Goal: Navigation & Orientation: Find specific page/section

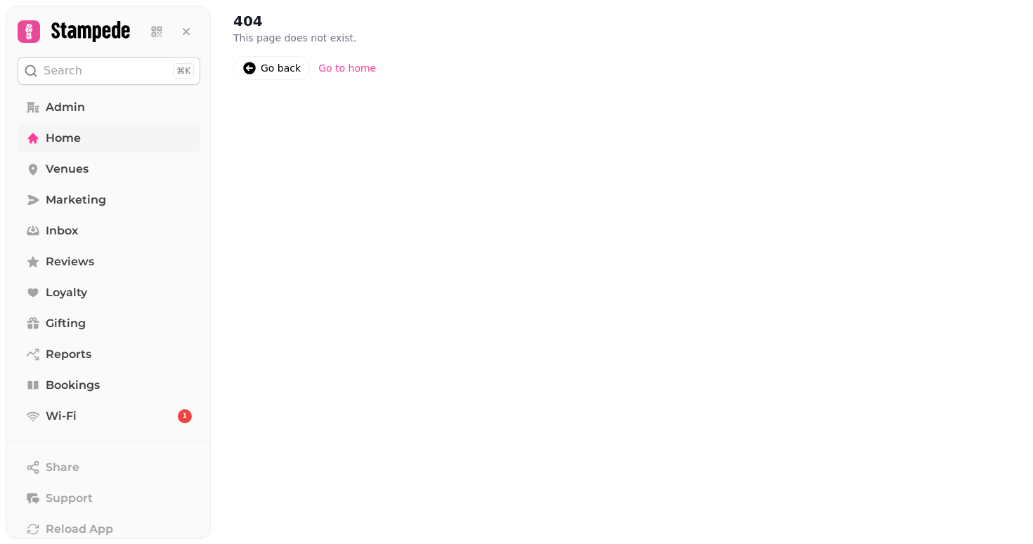
click at [56, 138] on span "Home" at bounding box center [63, 138] width 35 height 17
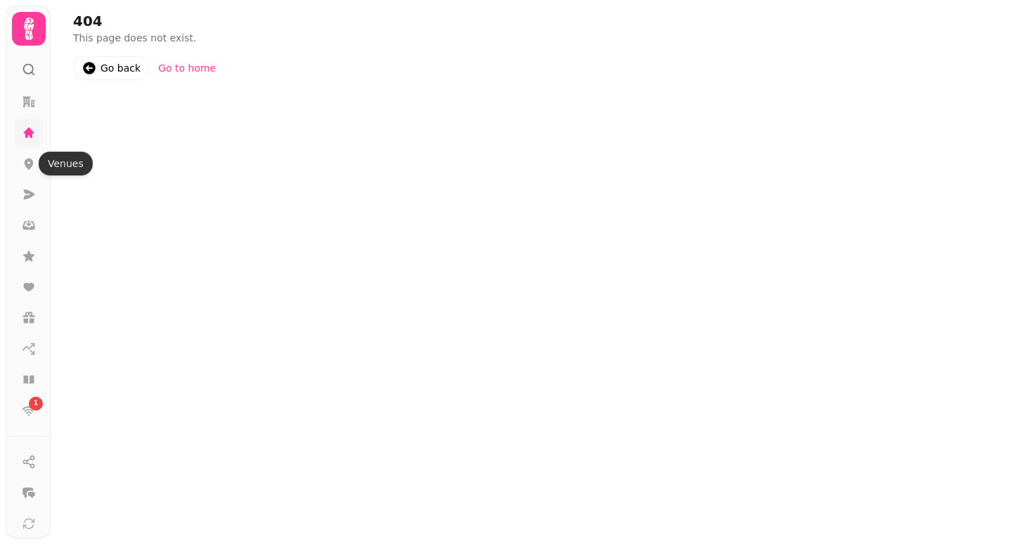
click at [25, 141] on link at bounding box center [29, 133] width 28 height 28
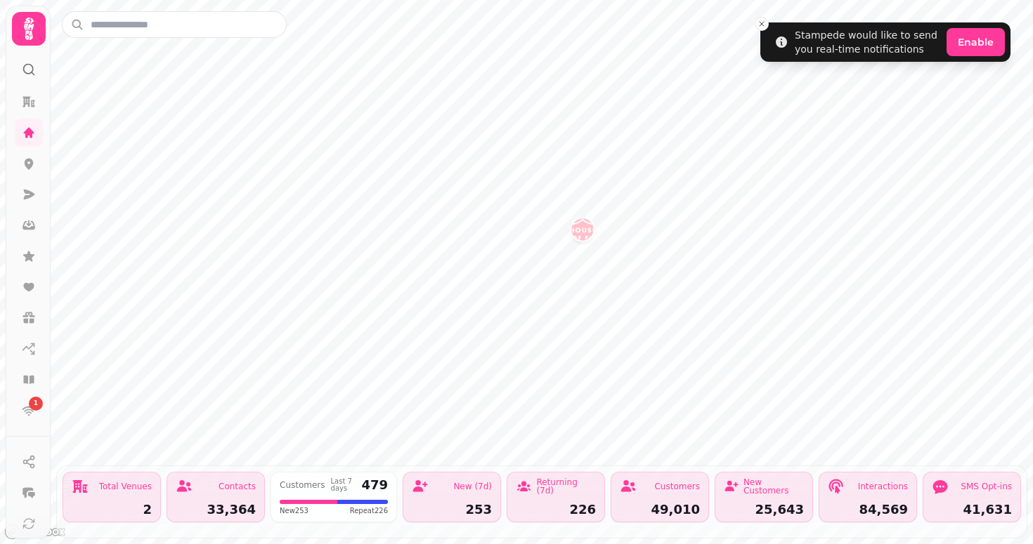
click at [584, 237] on img "House of Fu Leeds" at bounding box center [582, 229] width 22 height 22
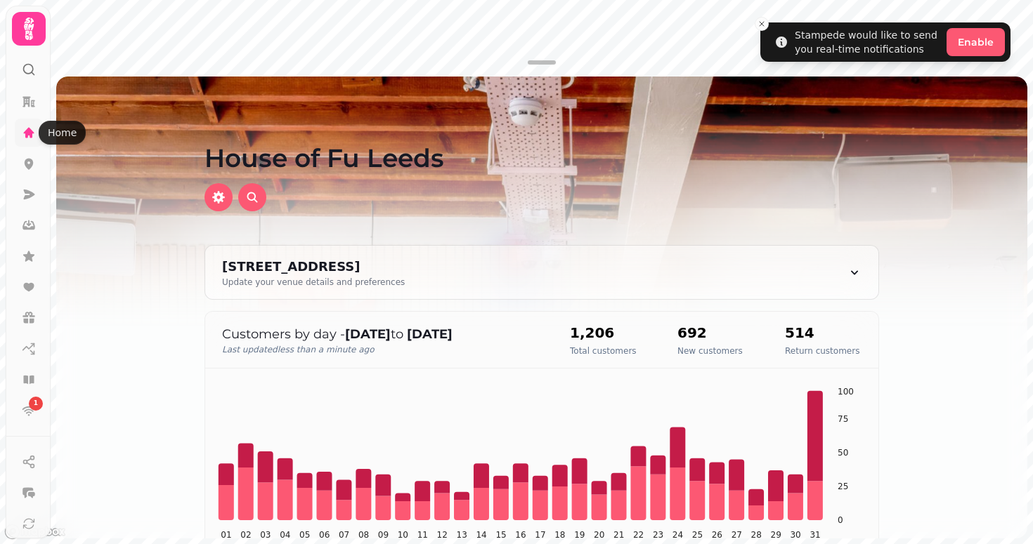
click at [31, 131] on icon at bounding box center [29, 132] width 11 height 11
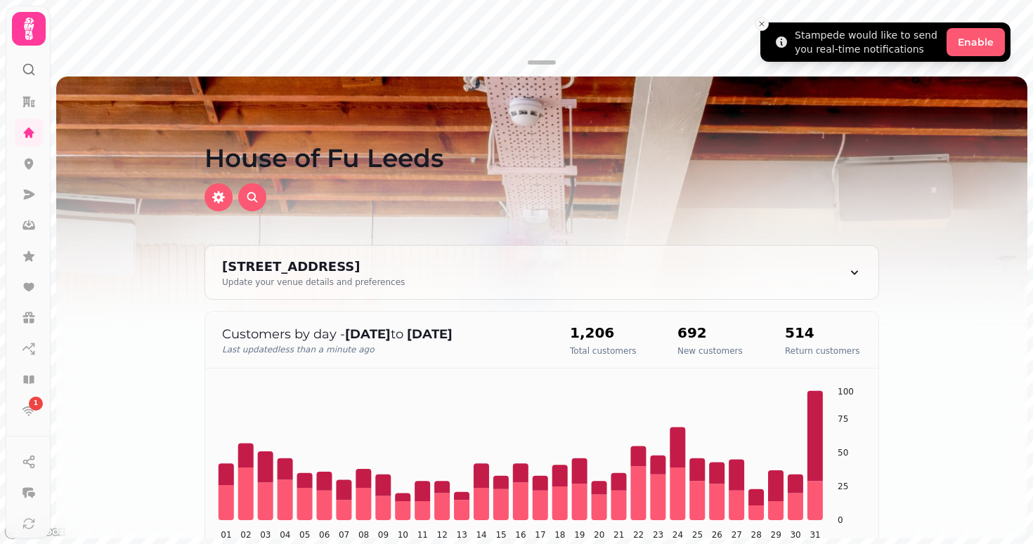
click at [761, 25] on line "Close toast" at bounding box center [761, 24] width 4 height 4
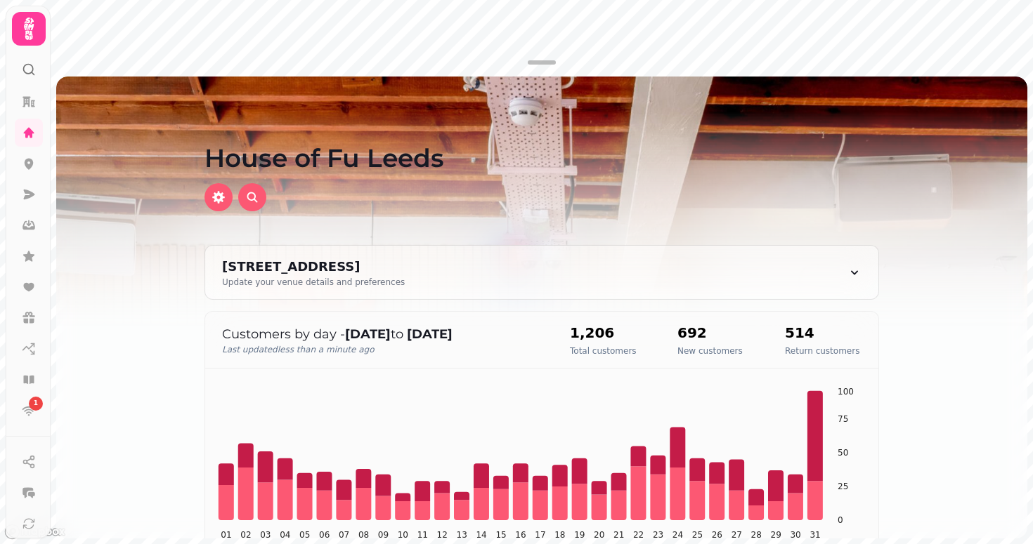
click at [234, 55] on div at bounding box center [542, 62] width 982 height 17
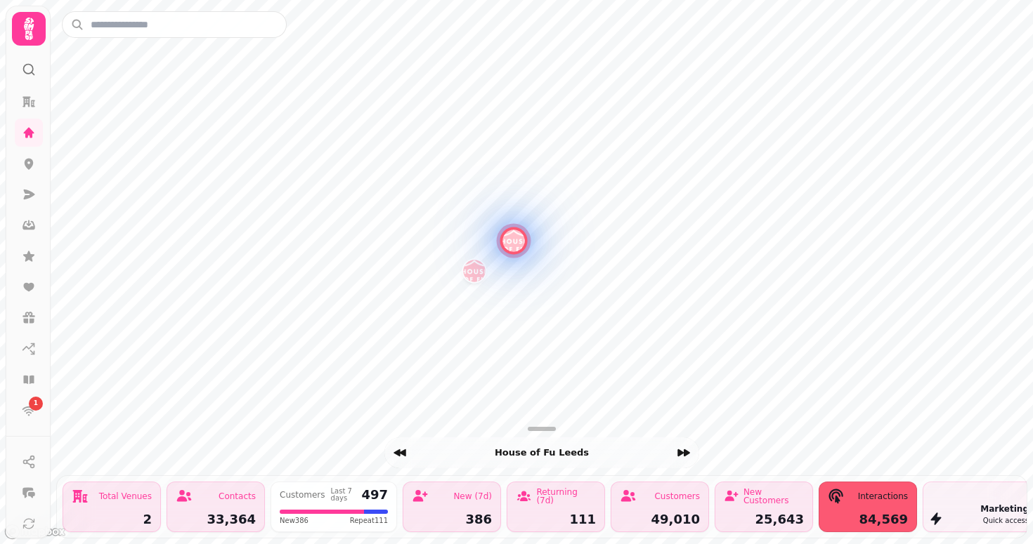
click at [479, 277] on img "House of Fu Manchester" at bounding box center [474, 271] width 22 height 22
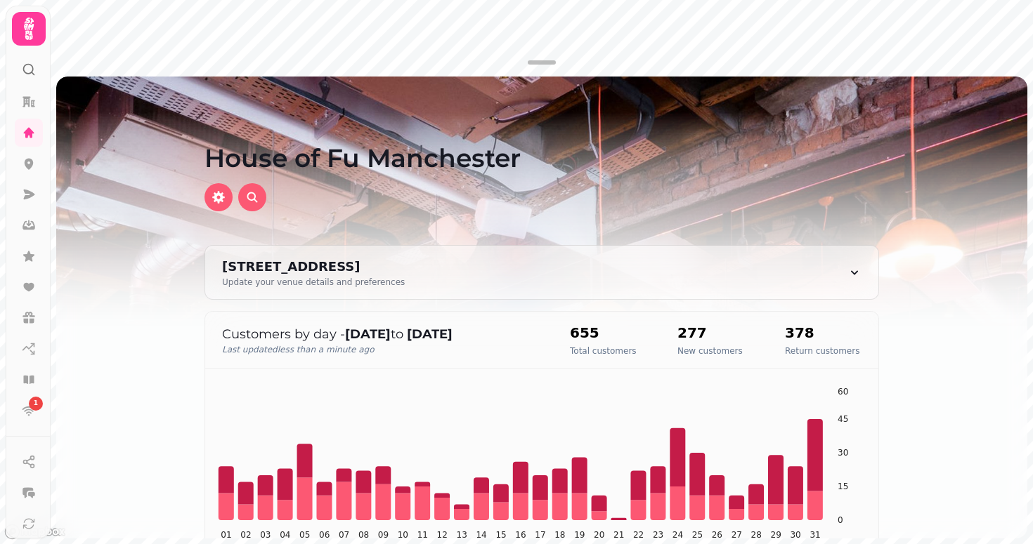
drag, startPoint x: 537, startPoint y: 63, endPoint x: 535, endPoint y: 417, distance: 354.0
click at [537, 417] on div "House of [GEOGRAPHIC_DATA][STREET_ADDRESS][GEOGRAPHIC_DATA] Update your venue d…" at bounding box center [542, 272] width 982 height 544
click at [506, 214] on div "House of [GEOGRAPHIC_DATA][STREET_ADDRESS][GEOGRAPHIC_DATA] Update your venue d…" at bounding box center [542, 272] width 982 height 544
drag, startPoint x: 548, startPoint y: 114, endPoint x: 522, endPoint y: 204, distance: 93.6
click at [523, 204] on div "House of Fu Manchester" at bounding box center [541, 177] width 719 height 135
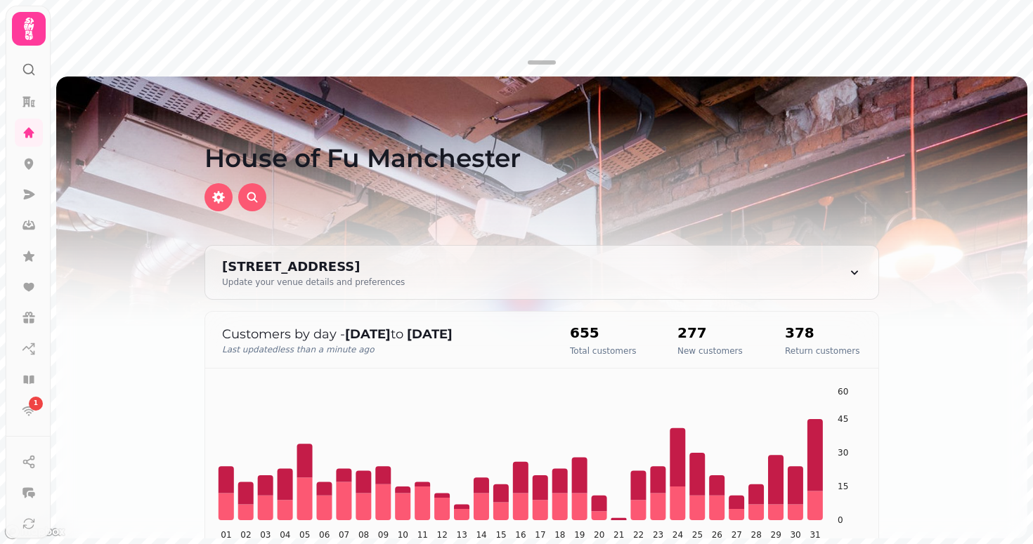
click at [479, 54] on div at bounding box center [542, 62] width 982 height 17
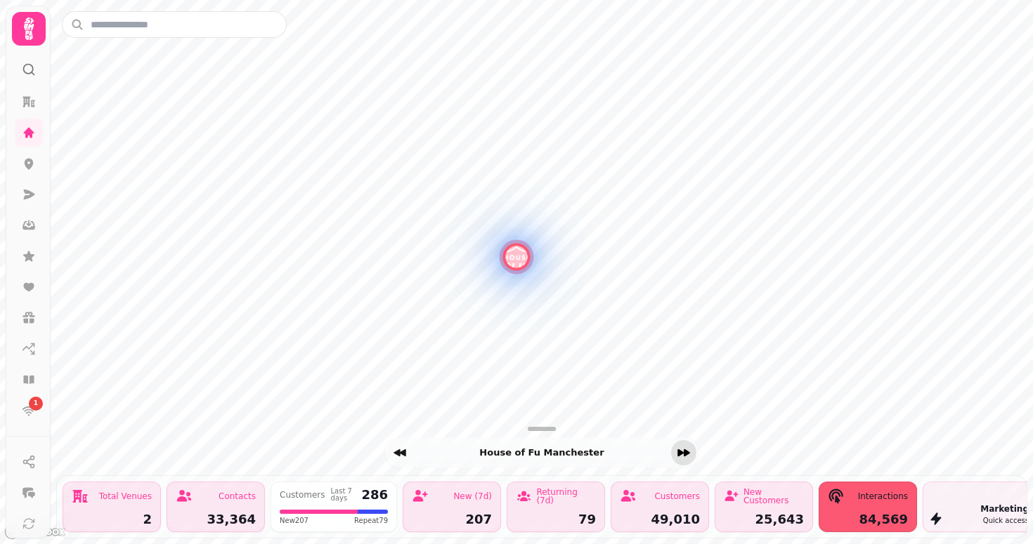
click at [687, 451] on icon "Next venue" at bounding box center [683, 453] width 13 height 7
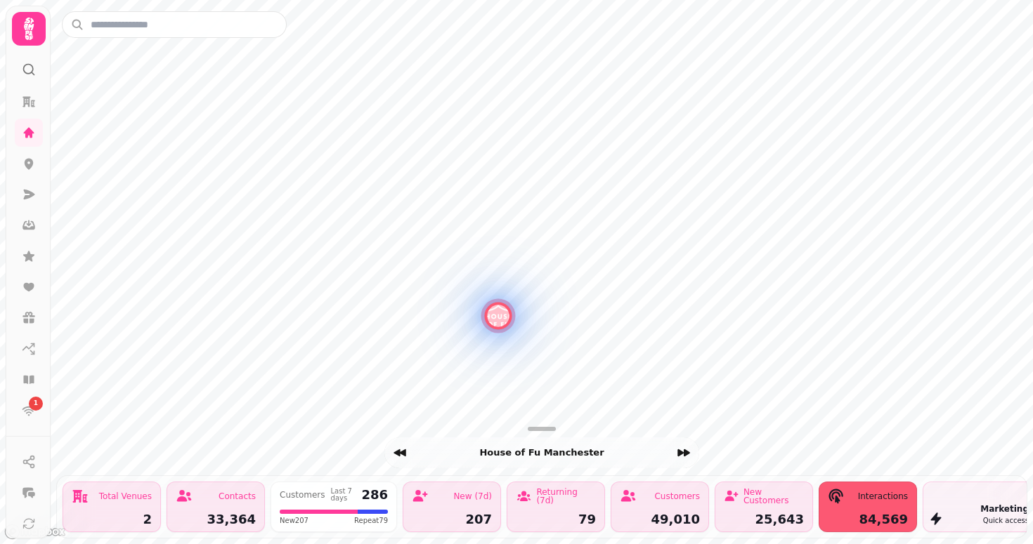
click at [487, 322] on div "House of Fu Manchester" at bounding box center [498, 316] width 34 height 34
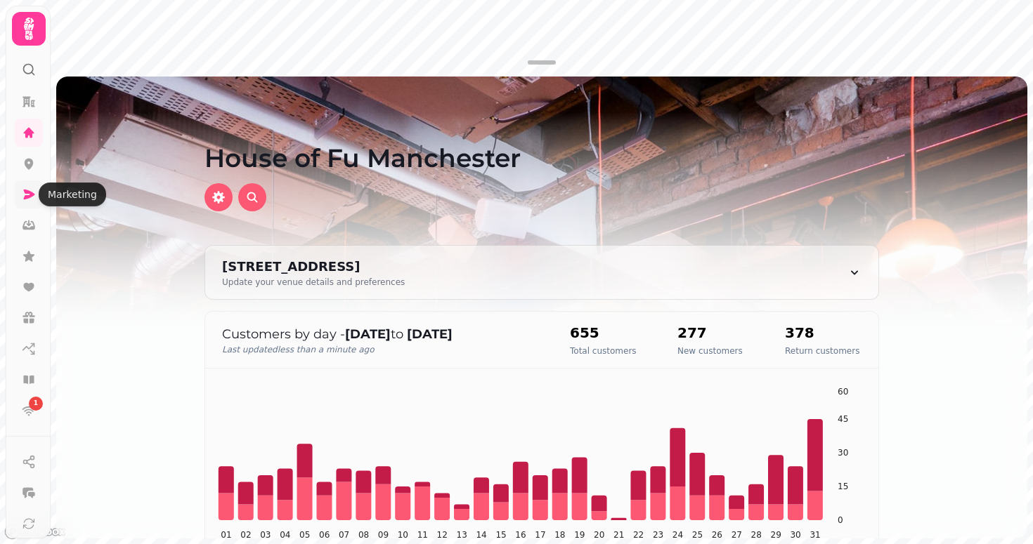
click at [25, 190] on icon at bounding box center [29, 195] width 11 height 10
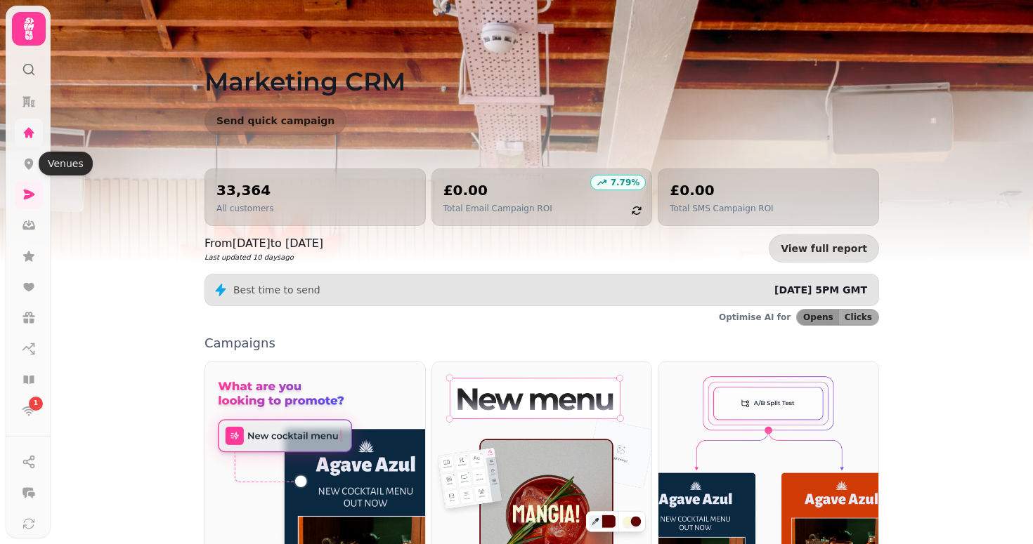
click at [26, 126] on icon at bounding box center [29, 133] width 14 height 14
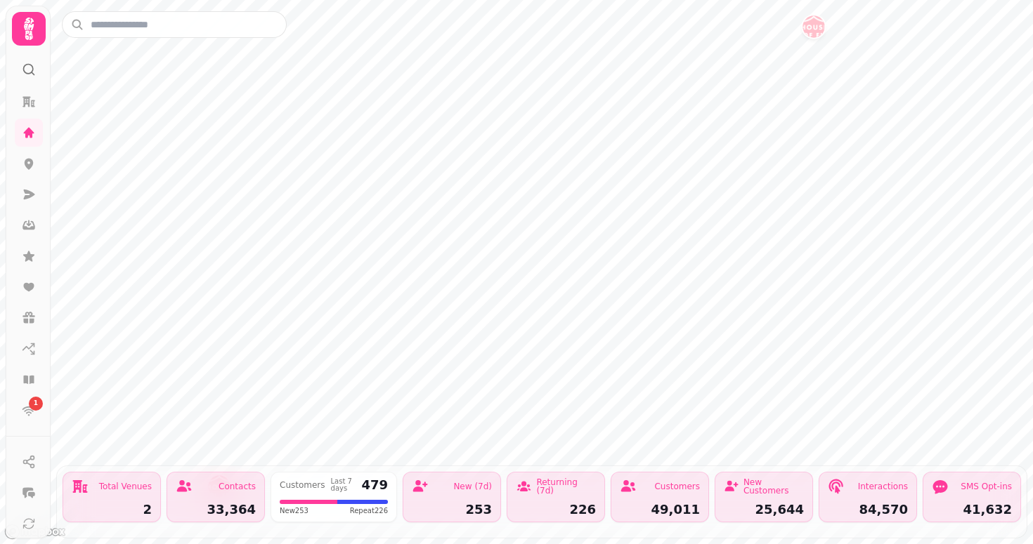
click at [192, 502] on div "Contacts 33,364" at bounding box center [215, 497] width 98 height 51
click at [237, 499] on div "Contacts 33,364" at bounding box center [215, 497] width 98 height 51
click at [358, 502] on div at bounding box center [362, 502] width 51 height 4
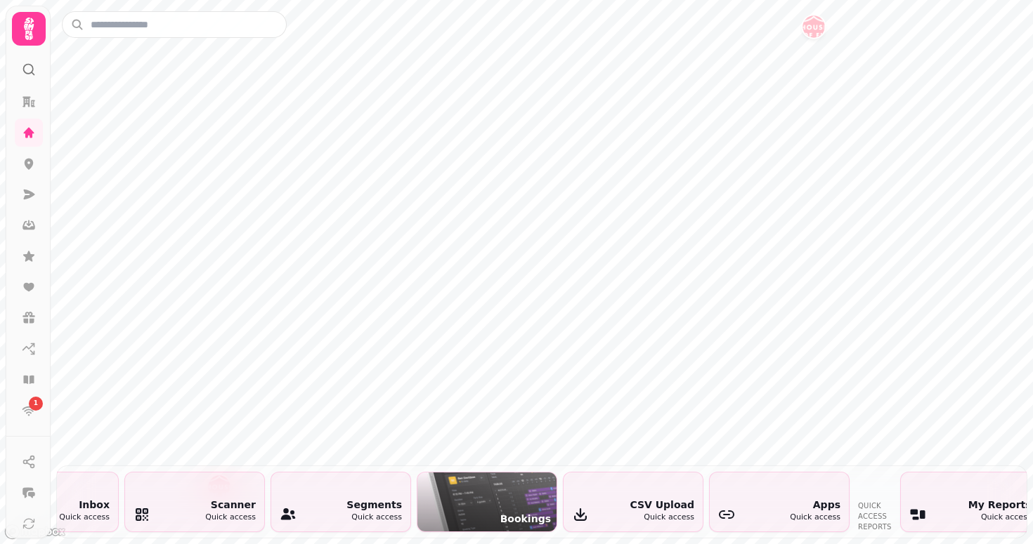
scroll to position [0, 1614]
click at [480, 510] on div "Bookings" at bounding box center [482, 502] width 139 height 59
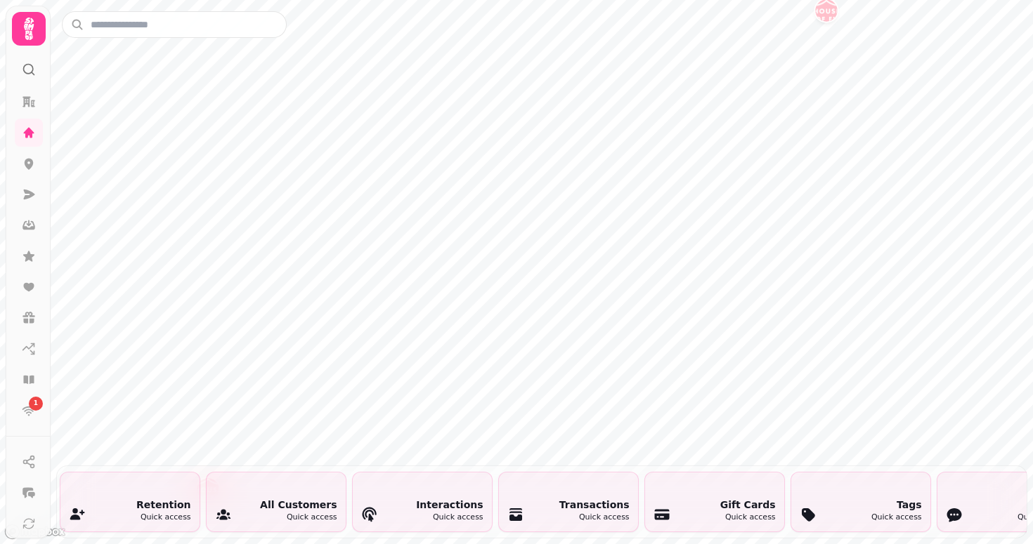
scroll to position [0, 2944]
